Goal: Task Accomplishment & Management: Manage account settings

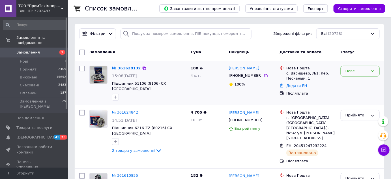
click at [358, 68] on div "Нове" at bounding box center [356, 71] width 23 height 6
click at [356, 81] on li "Прийнято" at bounding box center [360, 83] width 38 height 10
click at [264, 75] on icon at bounding box center [265, 75] width 3 height 3
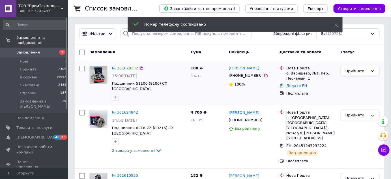
click at [129, 67] on link "№ 361628132" at bounding box center [125, 68] width 26 height 4
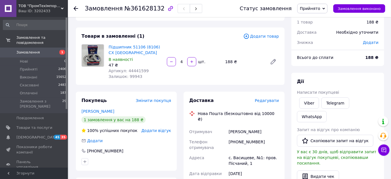
scroll to position [51, 0]
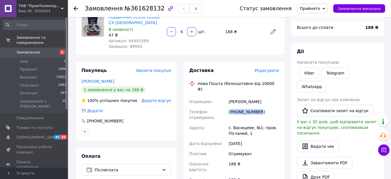
drag, startPoint x: 258, startPoint y: 107, endPoint x: 230, endPoint y: 106, distance: 28.0
click at [230, 107] on div "[PHONE_NUMBER]" at bounding box center [253, 115] width 53 height 16
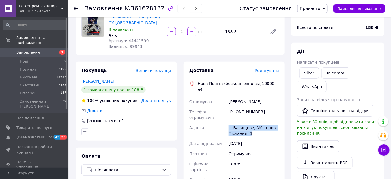
drag, startPoint x: 228, startPoint y: 120, endPoint x: 253, endPoint y: 130, distance: 26.8
click at [253, 130] on div "Отримувач Борщ Игорь Телефон отримувача +380962612898 Адреса с. Васищеве, №1: п…" at bounding box center [234, 156] width 92 height 120
copy div "Адреса с. Васищеве, №1: пров. Пісчаний, 1"
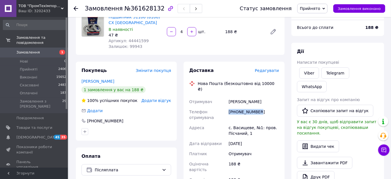
drag, startPoint x: 259, startPoint y: 107, endPoint x: 228, endPoint y: 108, distance: 30.9
click at [228, 108] on div "[PHONE_NUMBER]" at bounding box center [253, 115] width 53 height 16
copy div "[PHONE_NUMBER]"
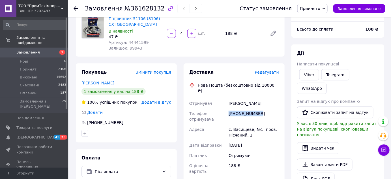
scroll to position [77, 0]
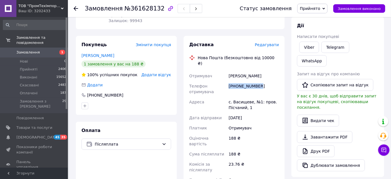
copy div "[PHONE_NUMBER]"
drag, startPoint x: 251, startPoint y: 70, endPoint x: 235, endPoint y: 68, distance: 15.7
click at [227, 71] on div "Отримувач Борщ Игорь Телефон отримувача +380962612898 Адреса с. Васищеве, №1: п…" at bounding box center [234, 131] width 92 height 120
copy div "Отримувач Борщ Игорь"
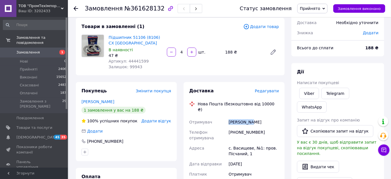
scroll to position [0, 0]
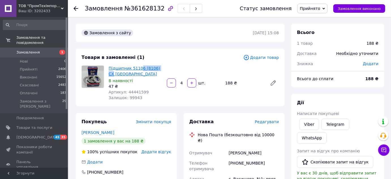
drag, startPoint x: 160, startPoint y: 68, endPoint x: 139, endPoint y: 66, distance: 21.8
click at [139, 66] on span "Підшипник 51106 (8106) CX [GEOGRAPHIC_DATA]" at bounding box center [136, 70] width 54 height 11
drag, startPoint x: 135, startPoint y: 75, endPoint x: 130, endPoint y: 68, distance: 8.5
click at [130, 68] on span "Підшипник 51106 (8106) CX [GEOGRAPHIC_DATA]" at bounding box center [136, 70] width 54 height 11
copy link "51106 (8106) CX POLAND"
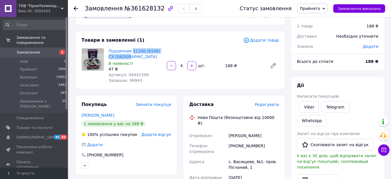
scroll to position [51, 0]
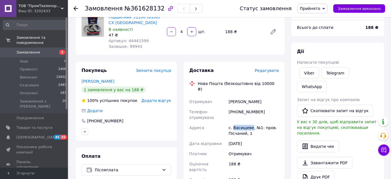
drag, startPoint x: 233, startPoint y: 122, endPoint x: 250, endPoint y: 121, distance: 17.3
click at [250, 122] on div "с. Васищеве, №1: пров. Пісчаний, 1" at bounding box center [253, 130] width 53 height 16
copy div "Васищеве"
drag, startPoint x: 259, startPoint y: 104, endPoint x: 229, endPoint y: 105, distance: 29.7
click at [229, 107] on div "[PHONE_NUMBER]" at bounding box center [253, 115] width 53 height 16
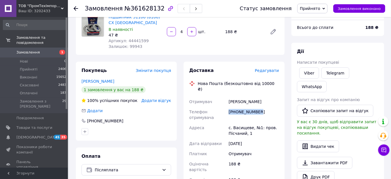
copy div "[PHONE_NUMBER]"
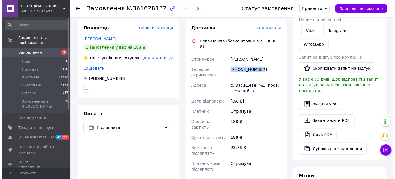
scroll to position [25, 0]
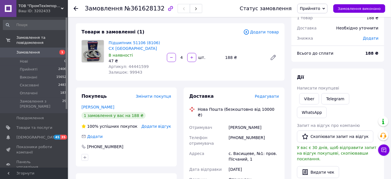
click at [276, 96] on span "Редагувати" at bounding box center [267, 96] width 24 height 5
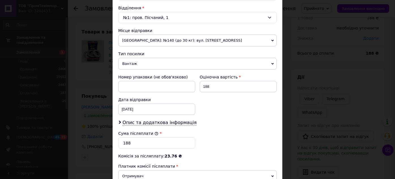
scroll to position [173, 0]
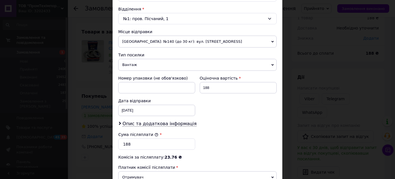
click at [147, 43] on span "Одеса: №140 (до 30 кг): вул. Дальницька, 16" at bounding box center [197, 42] width 158 height 12
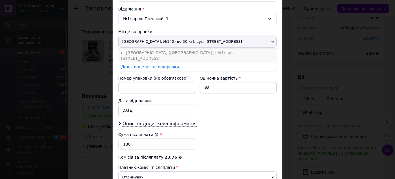
click at [143, 53] on li "с. Липини (Волинська обл.): №1: вул. Окружна, 44" at bounding box center [197, 55] width 158 height 14
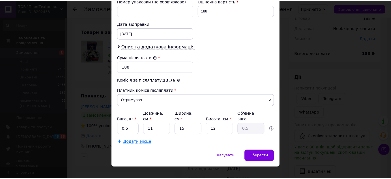
scroll to position [250, 0]
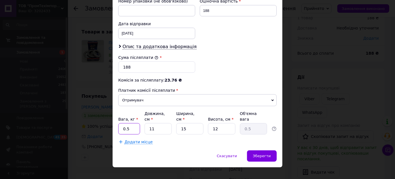
click at [135, 123] on input "0.5" at bounding box center [129, 128] width 22 height 11
type input "0.3"
drag, startPoint x: 156, startPoint y: 120, endPoint x: 151, endPoint y: 120, distance: 5.1
click at [151, 123] on input "11" at bounding box center [158, 128] width 27 height 11
type input "10"
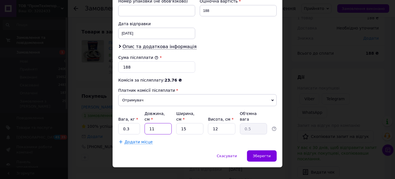
type input "0.45"
type input "10"
drag, startPoint x: 188, startPoint y: 119, endPoint x: 175, endPoint y: 120, distance: 12.8
click at [176, 123] on input "15" at bounding box center [189, 128] width 27 height 11
type input "8"
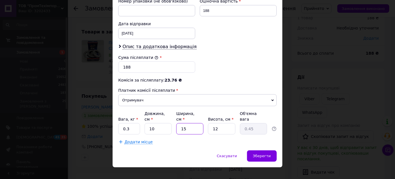
type input "0.24"
type input "8"
drag, startPoint x: 224, startPoint y: 121, endPoint x: 203, endPoint y: 120, distance: 21.2
click at [203, 120] on div "Вага, кг * 0.3 Довжина, см * 10 Ширина, см * 8 Висота, см * 12 Об'ємна вага 0.24" at bounding box center [197, 123] width 158 height 24
type input "8"
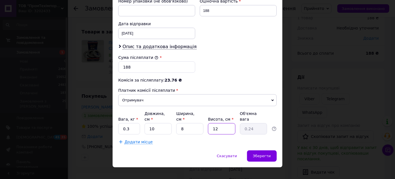
type input "0.16"
type input "8"
click at [265, 150] on div "Зберегти" at bounding box center [262, 155] width 30 height 11
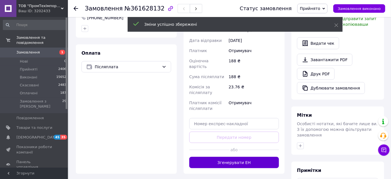
click at [242, 157] on button "Згенерувати ЕН" at bounding box center [234, 162] width 90 height 11
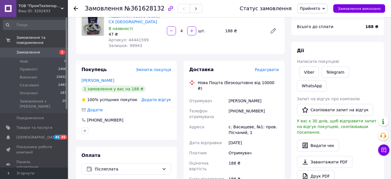
scroll to position [51, 0]
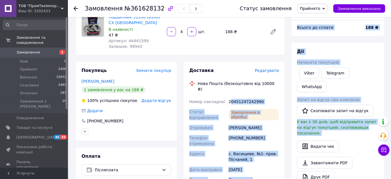
drag, startPoint x: 262, startPoint y: 96, endPoint x: 230, endPoint y: 96, distance: 32.0
click at [231, 96] on div "20451247242990" at bounding box center [253, 101] width 53 height 10
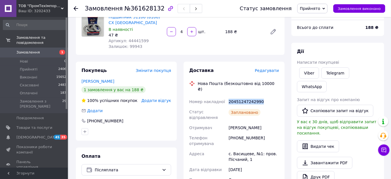
drag, startPoint x: 228, startPoint y: 96, endPoint x: 261, endPoint y: 96, distance: 33.4
click at [261, 96] on div "20451247242990" at bounding box center [253, 101] width 53 height 10
copy div "20451247242990"
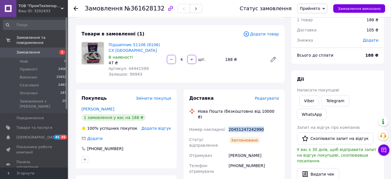
scroll to position [0, 0]
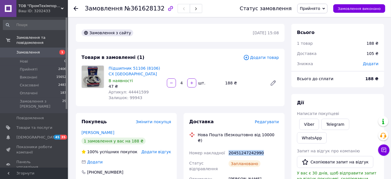
click at [35, 50] on span "Замовлення" at bounding box center [27, 52] width 23 height 5
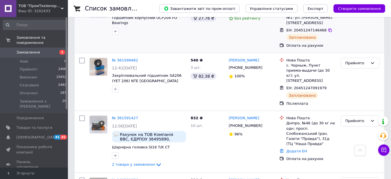
scroll to position [206, 0]
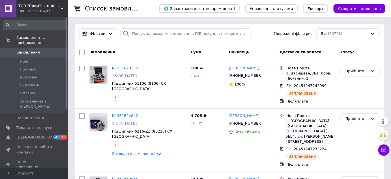
click at [38, 48] on link "Замовлення 0" at bounding box center [35, 53] width 70 height 10
click at [36, 50] on span "Замовлення" at bounding box center [27, 52] width 23 height 5
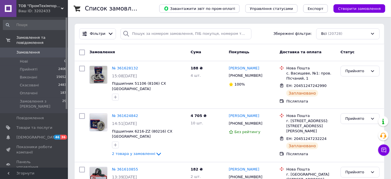
click at [31, 50] on span "Замовлення" at bounding box center [27, 52] width 23 height 5
click at [182, 35] on input "search" at bounding box center [185, 33] width 131 height 11
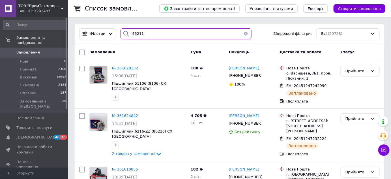
type input "46211"
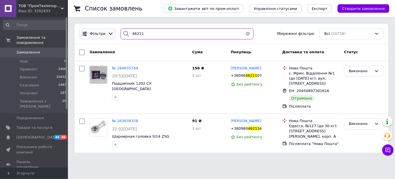
drag, startPoint x: 109, startPoint y: 31, endPoint x: 104, endPoint y: 30, distance: 4.3
click at [104, 30] on div "Фільтри 46211 Збережені фільтри: Всі (20728)" at bounding box center [231, 33] width 309 height 11
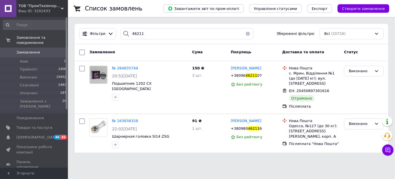
click at [28, 48] on link "Замовлення 0" at bounding box center [35, 53] width 70 height 10
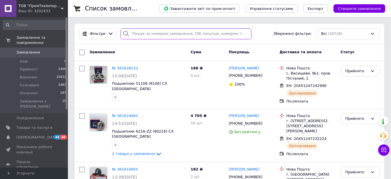
click at [167, 35] on input "search" at bounding box center [185, 33] width 131 height 11
paste input "46211"
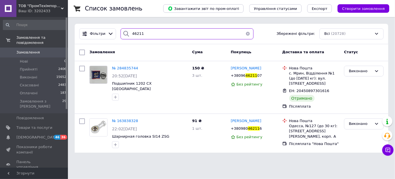
type input "46211"
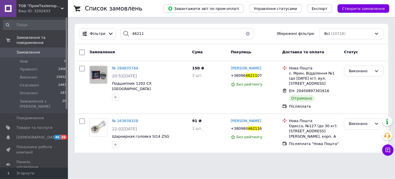
click at [33, 50] on span "Замовлення" at bounding box center [27, 52] width 23 height 5
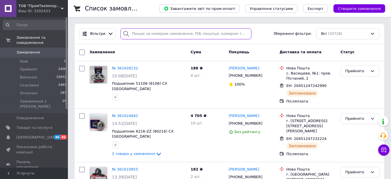
click at [151, 37] on input "search" at bounding box center [185, 33] width 131 height 11
paste input "46211"
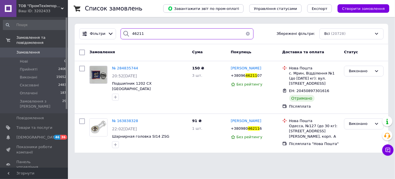
type input "46211"
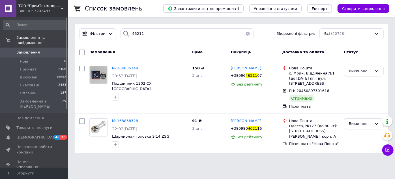
click at [29, 48] on link "Замовлення 0" at bounding box center [35, 53] width 70 height 10
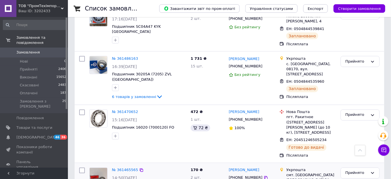
scroll to position [1015, 0]
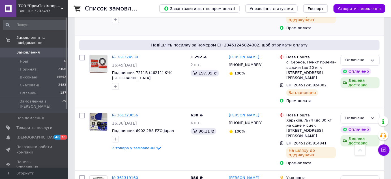
scroll to position [514, 0]
click at [122, 55] on link "№ 361324538" at bounding box center [125, 57] width 26 height 4
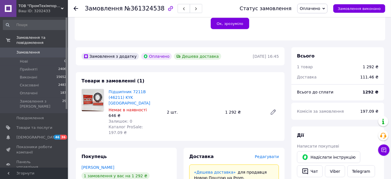
scroll to position [180, 0]
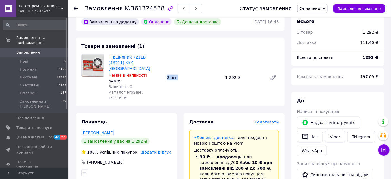
drag, startPoint x: 177, startPoint y: 63, endPoint x: 168, endPoint y: 61, distance: 9.6
click at [168, 74] on div "2 шт." at bounding box center [194, 78] width 58 height 8
click at [174, 68] on div "Підшипник 7211B (46211) KYK Japan Немає в наявності 646 ₴ Залишок: 0 Каталог Pr…" at bounding box center [193, 77] width 175 height 49
drag, startPoint x: 179, startPoint y: 60, endPoint x: 162, endPoint y: 58, distance: 17.4
click at [162, 57] on div "Підшипник 7211B (46211) KYK Japan Немає в наявності 646 ₴ Залишок: 0 Каталог Pr…" at bounding box center [193, 77] width 175 height 49
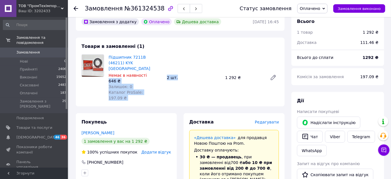
click at [185, 69] on div "Підшипник 7211B (46211) KYK Japan Немає в наявності 646 ₴ Залишок: 0 Каталог Pr…" at bounding box center [193, 77] width 175 height 49
drag, startPoint x: 182, startPoint y: 63, endPoint x: 164, endPoint y: 59, distance: 17.8
click at [164, 59] on div "Підшипник 7211B (46211) KYK Japan Немає в наявності 646 ₴ Залишок: 0 Каталог Pr…" at bounding box center [193, 77] width 175 height 49
click at [178, 65] on div "Підшипник 7211B (46211) KYK Japan Немає в наявності 646 ₴ Залишок: 0 Каталог Pr…" at bounding box center [193, 77] width 175 height 49
drag, startPoint x: 179, startPoint y: 62, endPoint x: 167, endPoint y: 60, distance: 12.1
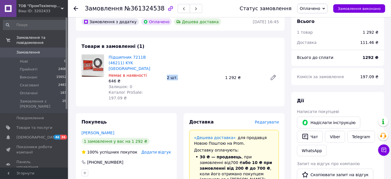
click at [167, 74] on div "2 шт." at bounding box center [194, 78] width 58 height 8
click at [184, 74] on div "2 шт." at bounding box center [194, 78] width 58 height 8
drag, startPoint x: 183, startPoint y: 62, endPoint x: 179, endPoint y: 61, distance: 4.1
click at [182, 74] on div "2 шт." at bounding box center [194, 78] width 58 height 8
drag, startPoint x: 179, startPoint y: 61, endPoint x: 169, endPoint y: 60, distance: 9.9
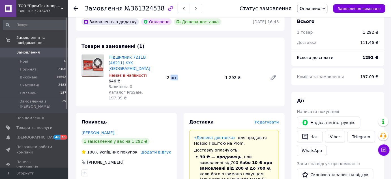
click at [170, 74] on div "2 шт." at bounding box center [194, 78] width 58 height 8
drag, startPoint x: 162, startPoint y: 60, endPoint x: 185, endPoint y: 62, distance: 22.7
click at [185, 62] on div "Підшипник 7211B (46211) KYK Japan Немає в наявності 646 ₴ Залишок: 0 Каталог Pr…" at bounding box center [193, 77] width 175 height 49
click at [183, 68] on div "Підшипник 7211B (46211) KYK Japan Немає в наявності 646 ₴ Залишок: 0 Каталог Pr…" at bounding box center [193, 77] width 175 height 49
drag, startPoint x: 169, startPoint y: 60, endPoint x: 166, endPoint y: 59, distance: 2.9
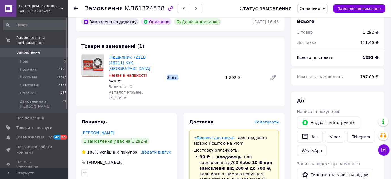
click at [166, 74] on div "2 шт." at bounding box center [194, 78] width 58 height 8
click at [182, 72] on div "Підшипник 7211B (46211) KYK Japan Немає в наявності 646 ₴ Залишок: 0 Каталог Pr…" at bounding box center [193, 77] width 175 height 49
drag, startPoint x: 182, startPoint y: 61, endPoint x: 167, endPoint y: 59, distance: 16.0
click at [167, 74] on div "2 шт." at bounding box center [194, 78] width 58 height 8
click at [186, 64] on div "Підшипник 7211B (46211) KYK Japan Немає в наявності 646 ₴ Залишок: 0 Каталог Pr…" at bounding box center [193, 77] width 175 height 49
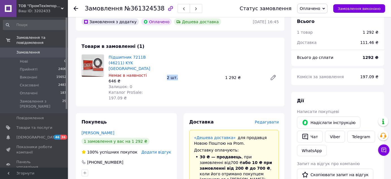
drag, startPoint x: 184, startPoint y: 63, endPoint x: 167, endPoint y: 61, distance: 16.2
click at [167, 74] on div "2 шт." at bounding box center [194, 78] width 58 height 8
click at [180, 77] on div "Підшипник 7211B (46211) KYK Japan Немає в наявності 646 ₴ Залишок: 0 Каталог Pr…" at bounding box center [193, 77] width 175 height 49
drag, startPoint x: 179, startPoint y: 62, endPoint x: 158, endPoint y: 59, distance: 21.1
click at [158, 59] on div "Підшипник 7211B (46211) KYK Japan Немає в наявності 646 ₴ Залишок: 0 Каталог Pr…" at bounding box center [193, 77] width 175 height 49
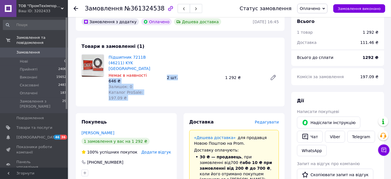
click at [180, 68] on div "Підшипник 7211B (46211) KYK Japan Немає в наявності 646 ₴ Залишок: 0 Каталог Pr…" at bounding box center [193, 77] width 175 height 49
drag, startPoint x: 180, startPoint y: 62, endPoint x: 165, endPoint y: 59, distance: 15.8
click at [165, 74] on div "2 шт." at bounding box center [194, 78] width 58 height 8
click at [185, 70] on div "Підшипник 7211B (46211) KYK Japan Немає в наявності 646 ₴ Залишок: 0 Каталог Pr…" at bounding box center [193, 77] width 175 height 49
drag, startPoint x: 179, startPoint y: 63, endPoint x: 165, endPoint y: 61, distance: 14.8
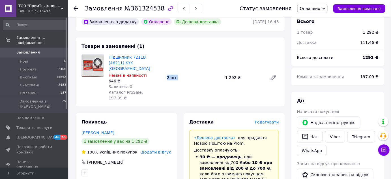
click at [165, 61] on div "Підшипник 7211B (46211) KYK Japan Немає в наявності 646 ₴ Залишок: 0 Каталог Pr…" at bounding box center [193, 77] width 175 height 49
click at [177, 73] on div "Підшипник 7211B (46211) KYK Japan Немає в наявності 646 ₴ Залишок: 0 Каталог Pr…" at bounding box center [193, 77] width 175 height 49
click at [30, 50] on link "Замовлення 0" at bounding box center [35, 53] width 70 height 10
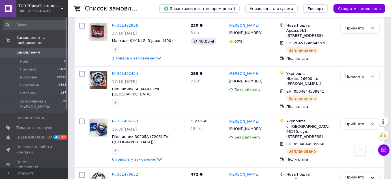
scroll to position [1015, 0]
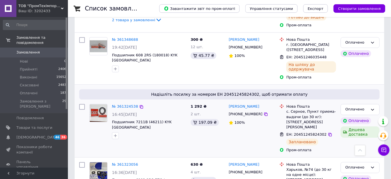
scroll to position [514, 0]
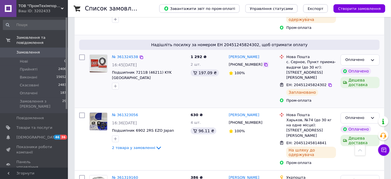
click at [264, 62] on icon at bounding box center [266, 64] width 5 height 5
drag, startPoint x: 258, startPoint y: 53, endPoint x: 229, endPoint y: 52, distance: 28.6
click at [229, 54] on div "Арпад Шимон" at bounding box center [252, 57] width 48 height 7
copy link "Арпад Шимон"
click at [264, 62] on icon at bounding box center [266, 64] width 5 height 5
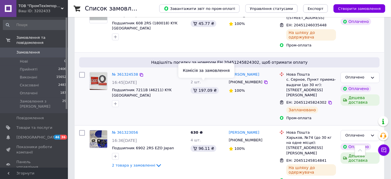
scroll to position [488, 0]
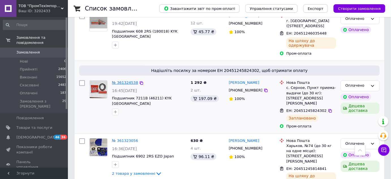
click at [125, 80] on link "№ 361324538" at bounding box center [125, 82] width 26 height 4
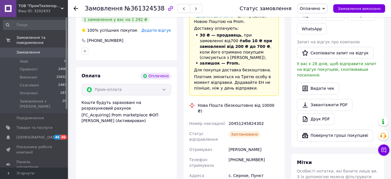
scroll to position [295, 0]
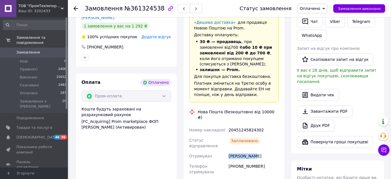
drag, startPoint x: 233, startPoint y: 122, endPoint x: 254, endPoint y: 122, distance: 20.9
click at [254, 151] on div "Шимон Арпад" at bounding box center [253, 156] width 53 height 10
copy div "Шимон Арпад"
drag, startPoint x: 259, startPoint y: 132, endPoint x: 228, endPoint y: 132, distance: 30.5
click at [228, 161] on div "+380964401064" at bounding box center [253, 169] width 53 height 16
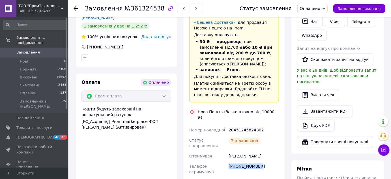
copy div "+380964401064"
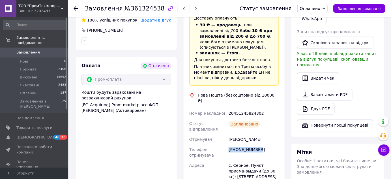
scroll to position [321, 0]
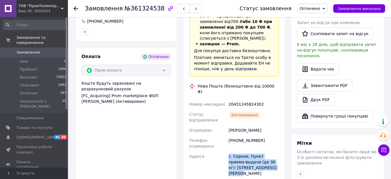
drag, startPoint x: 228, startPoint y: 122, endPoint x: 266, endPoint y: 134, distance: 40.3
click at [266, 151] on div "с. Серное, Пункт приема-выдачи (до 30 кг): ул. Ракоци Ференца, 89" at bounding box center [253, 164] width 53 height 27
copy div "с. Серное, Пункт приема-выдачи (до 30 кг): ул. Ракоци Ференца, 89"
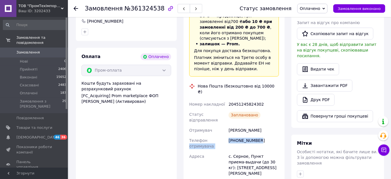
drag, startPoint x: 258, startPoint y: 108, endPoint x: 226, endPoint y: 108, distance: 31.4
click at [226, 108] on div "Номер накладної 20451245824302 Статус відправлення Заплановано Отримувач Шимон …" at bounding box center [234, 156] width 92 height 115
click at [234, 135] on div "+380964401064" at bounding box center [253, 143] width 53 height 16
click at [229, 135] on div "+380964401064" at bounding box center [253, 143] width 53 height 16
drag, startPoint x: 233, startPoint y: 107, endPoint x: 263, endPoint y: 106, distance: 30.0
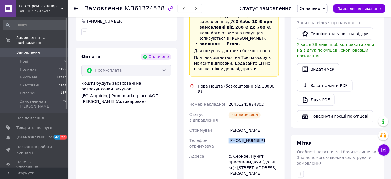
click at [263, 135] on div "+380964401064" at bounding box center [253, 143] width 53 height 16
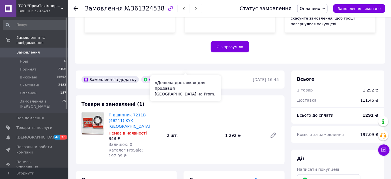
scroll to position [89, 0]
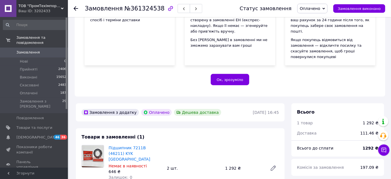
click at [48, 50] on span "Замовлення" at bounding box center [34, 52] width 36 height 5
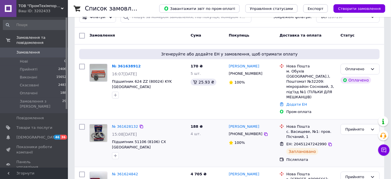
scroll to position [25, 0]
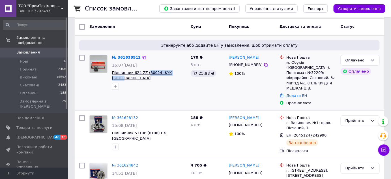
drag, startPoint x: 177, startPoint y: 71, endPoint x: 146, endPoint y: 72, distance: 31.1
click at [146, 72] on span "Підшипник 624 ZZ (80024) KYK [GEOGRAPHIC_DATA]" at bounding box center [149, 75] width 74 height 10
copy span "80024) KYK Japan"
click at [201, 84] on div "170 ₴ 5 шт. 25.93 ₴" at bounding box center [207, 80] width 38 height 55
click at [176, 72] on span "Підшипник 624 ZZ (80024) KYK [GEOGRAPHIC_DATA]" at bounding box center [149, 75] width 74 height 10
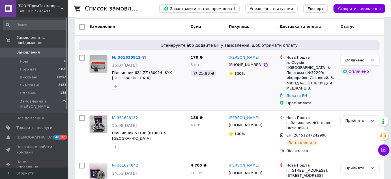
click at [264, 66] on icon at bounding box center [265, 64] width 3 height 3
click at [34, 50] on span "Замовлення" at bounding box center [27, 52] width 23 height 5
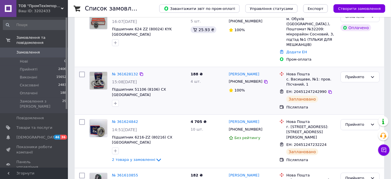
scroll to position [103, 0]
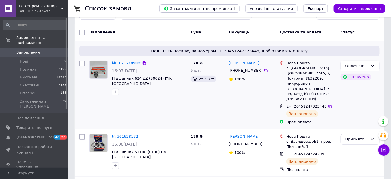
scroll to position [51, 0]
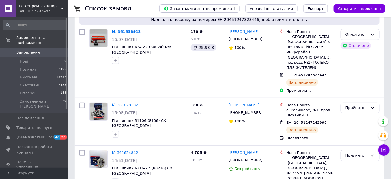
click at [35, 50] on span "Замовлення" at bounding box center [27, 52] width 23 height 5
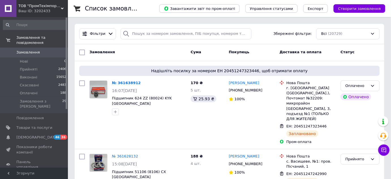
click at [180, 43] on div "Фільтри Збережені фільтри: Всі (20729)" at bounding box center [229, 34] width 309 height 20
click at [181, 37] on input "search" at bounding box center [185, 33] width 131 height 11
paste input "+380636531201"
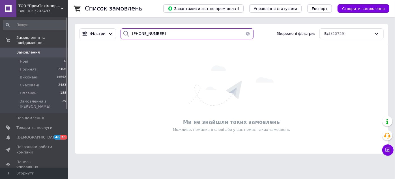
type input "+380636531201"
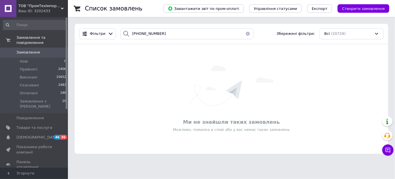
click at [35, 51] on link "Замовлення 0" at bounding box center [35, 53] width 70 height 10
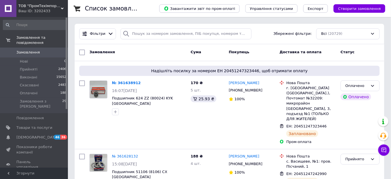
click at [36, 50] on span "Замовлення" at bounding box center [27, 52] width 23 height 5
click at [33, 50] on span "Замовлення" at bounding box center [27, 52] width 23 height 5
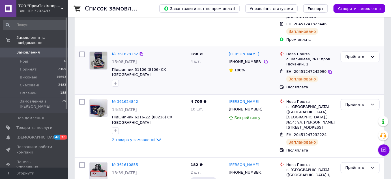
scroll to position [103, 0]
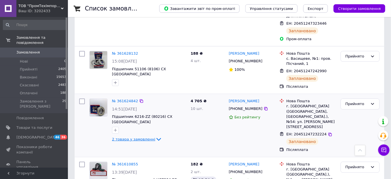
click at [144, 137] on span "2 товара у замовленні" at bounding box center [133, 139] width 43 height 4
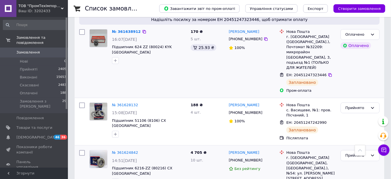
scroll to position [0, 0]
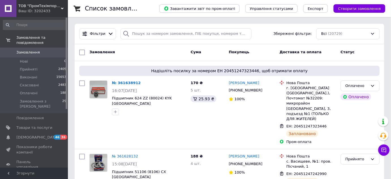
click at [36, 50] on link "Замовлення 0" at bounding box center [35, 53] width 70 height 10
click at [46, 50] on span "Замовлення" at bounding box center [34, 52] width 36 height 5
click at [38, 50] on span "Замовлення" at bounding box center [34, 52] width 36 height 5
click at [35, 48] on link "Замовлення 0" at bounding box center [35, 53] width 70 height 10
click at [26, 50] on span "Замовлення" at bounding box center [27, 52] width 23 height 5
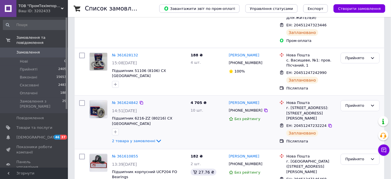
scroll to position [103, 0]
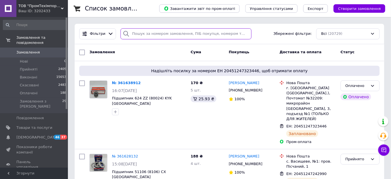
click at [197, 29] on input "search" at bounding box center [185, 33] width 131 height 11
paste input "380999658758"
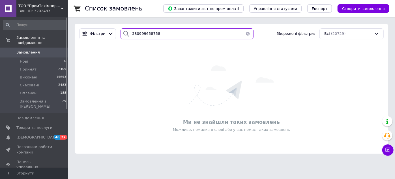
type input "380999658758"
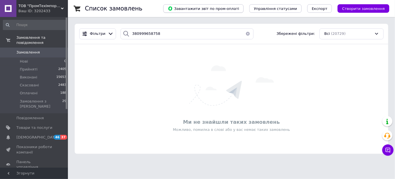
drag, startPoint x: 244, startPoint y: 34, endPoint x: 256, endPoint y: 8, distance: 28.9
click at [244, 34] on button "button" at bounding box center [247, 33] width 11 height 11
